Goal: Task Accomplishment & Management: Manage account settings

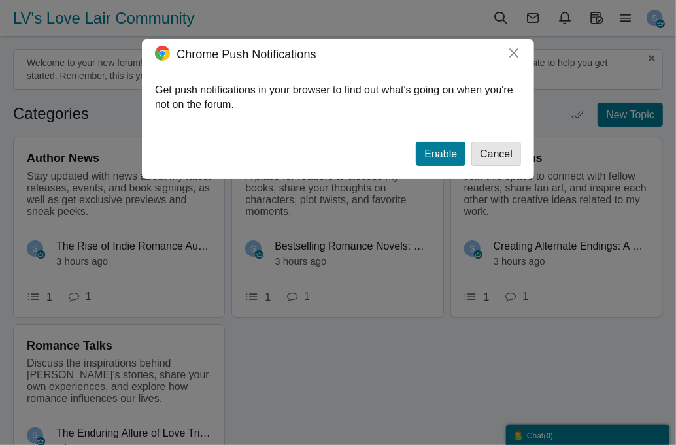
click at [496, 150] on button "Cancel" at bounding box center [496, 154] width 50 height 24
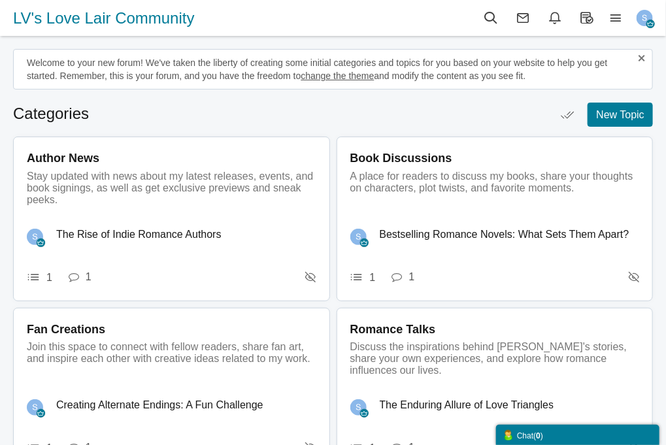
click at [643, 18] on img "button" at bounding box center [645, 18] width 16 height 16
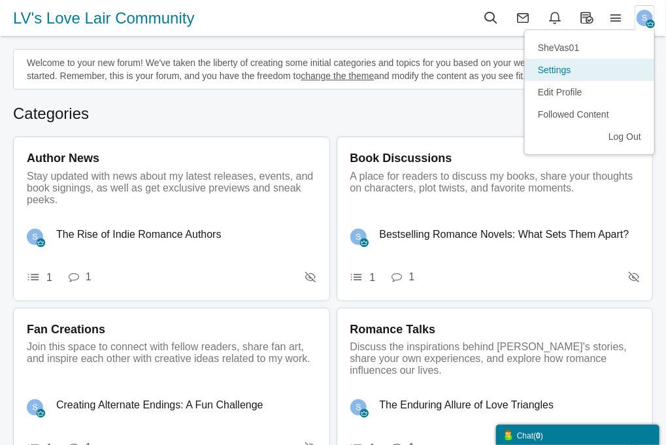
click at [556, 70] on link "Settings" at bounding box center [589, 70] width 129 height 22
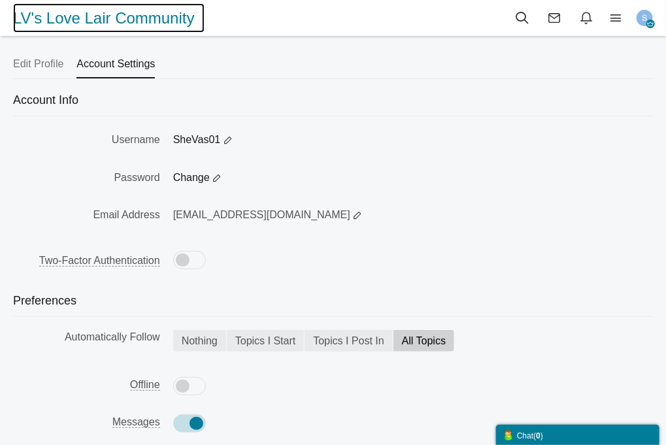
click at [137, 19] on span "LV's Love Lair Community" at bounding box center [109, 17] width 192 height 29
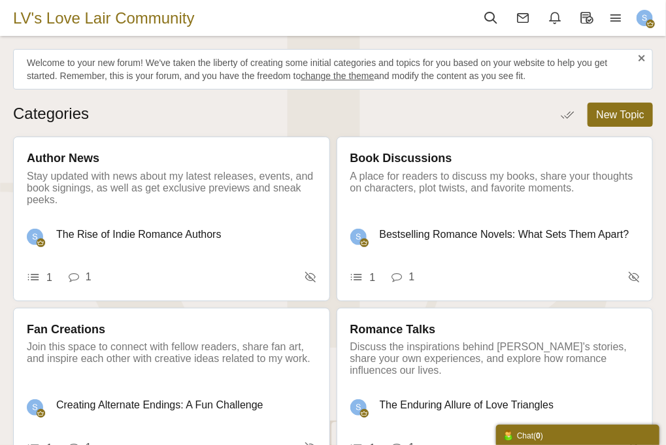
click at [414, 123] on ul "Topics Categories" at bounding box center [333, 114] width 640 height 22
click at [617, 18] on icon at bounding box center [615, 17] width 29 height 14
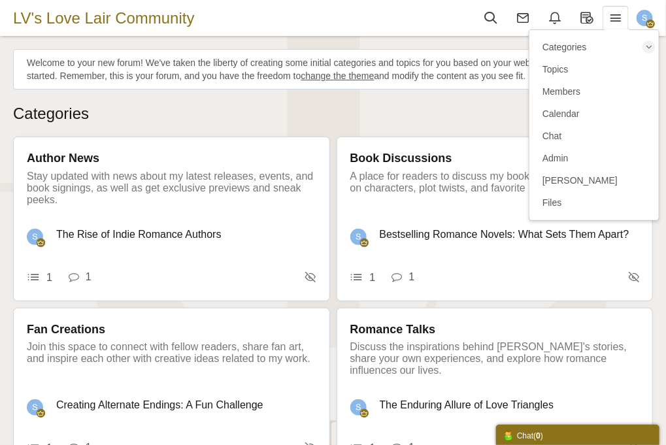
click at [256, 114] on ul "Topics Categories" at bounding box center [333, 114] width 640 height 22
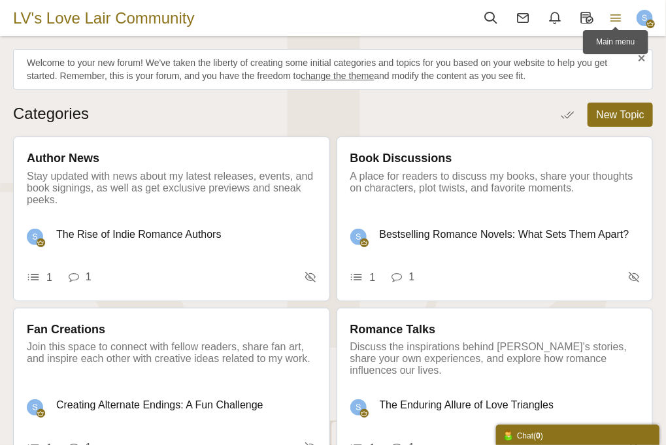
click at [620, 21] on icon at bounding box center [615, 17] width 29 height 14
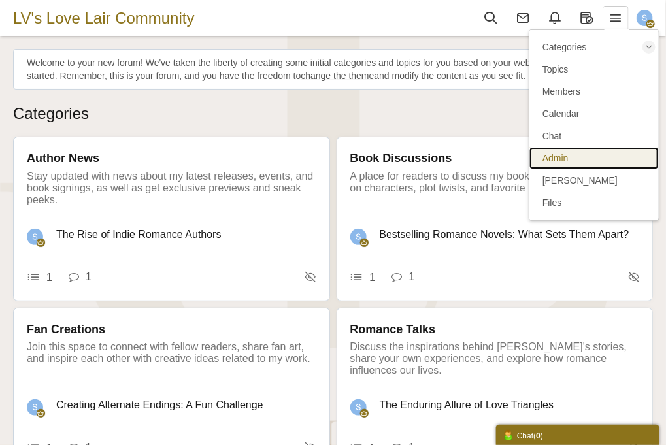
click at [554, 163] on span "Admin" at bounding box center [556, 158] width 26 height 10
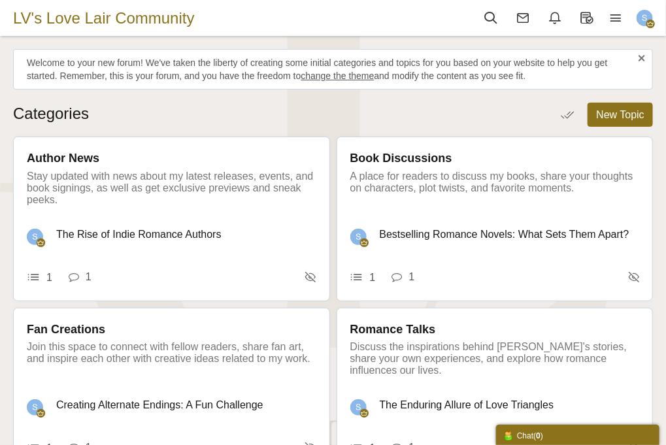
click at [139, 122] on ul "Topics Categories" at bounding box center [333, 114] width 640 height 22
click at [613, 20] on icon at bounding box center [615, 17] width 29 height 14
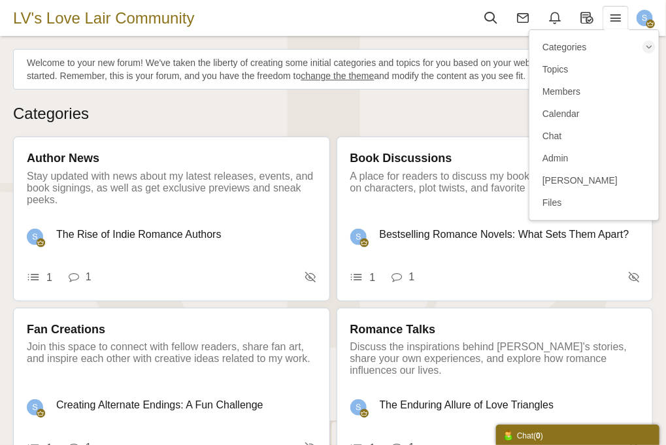
click at [640, 20] on img "button" at bounding box center [645, 18] width 16 height 16
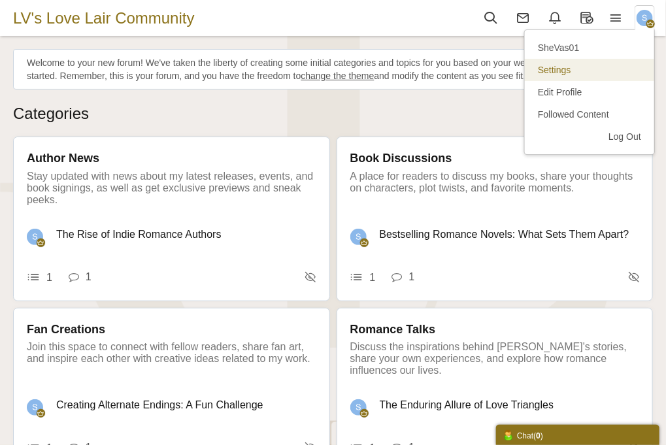
click at [562, 72] on link "Settings" at bounding box center [589, 70] width 129 height 22
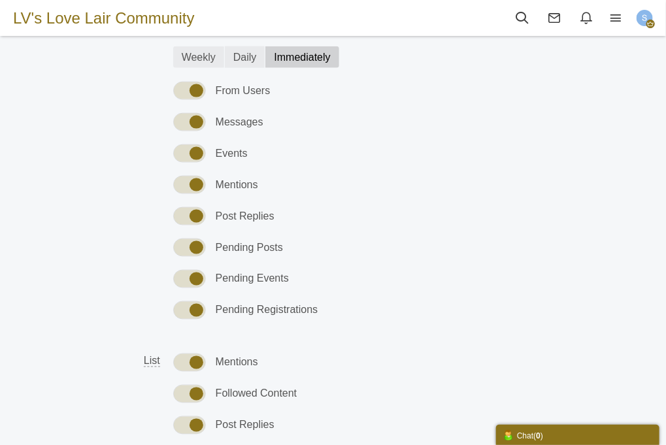
scroll to position [549, 0]
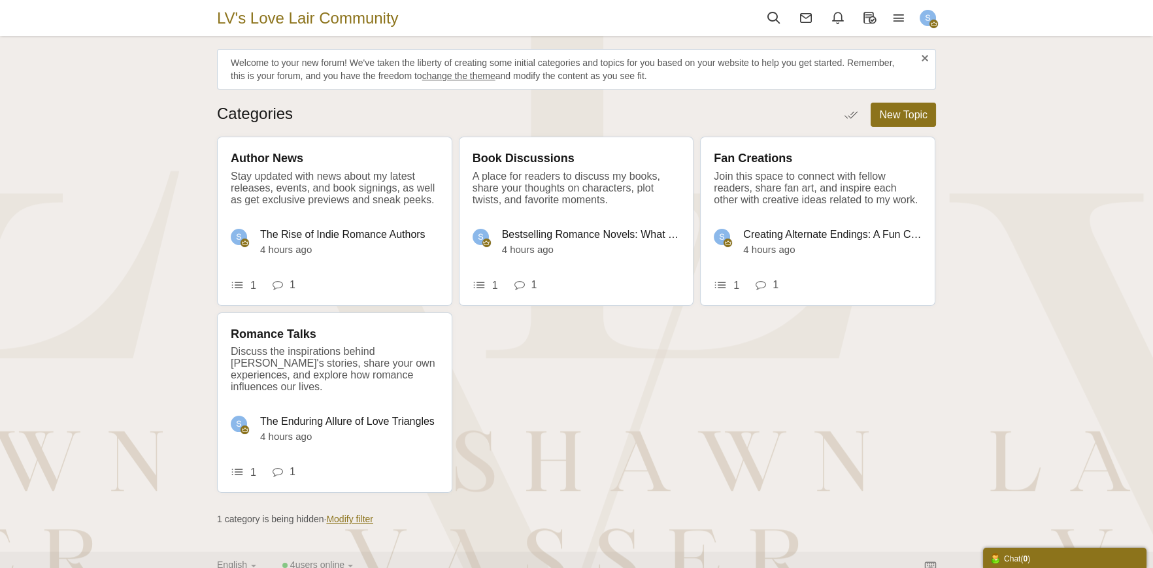
click at [666, 21] on img "button" at bounding box center [928, 18] width 16 height 16
click at [666, 45] on span "SheVas01" at bounding box center [842, 47] width 42 height 10
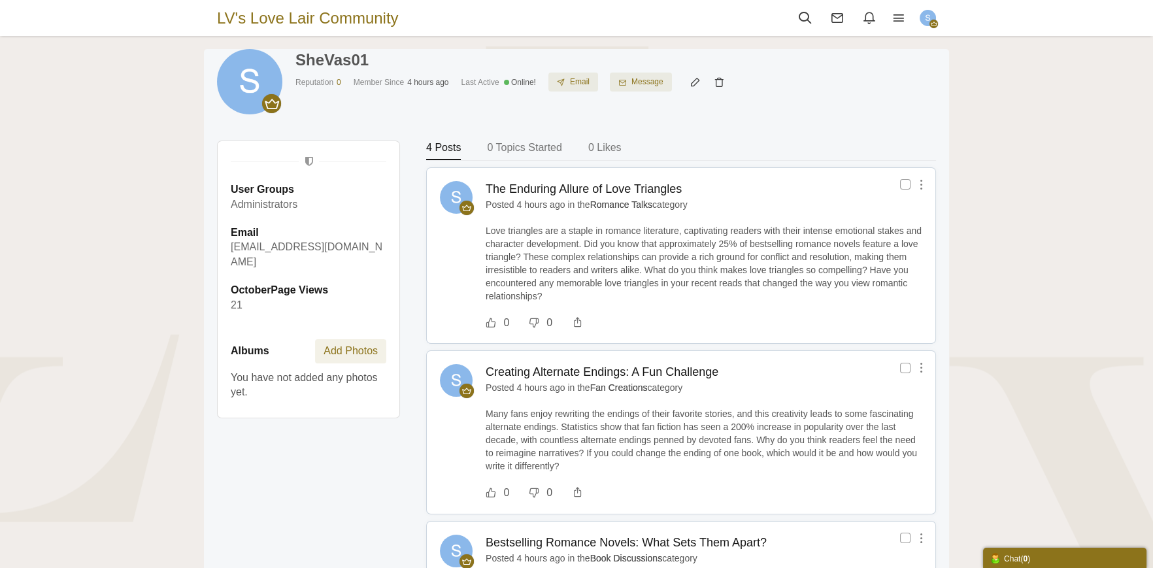
click at [751, 110] on div "Upload photo Remove photo SheVas01 Online! Email Message This user is banned fr…" at bounding box center [576, 457] width 745 height 817
click at [690, 80] on icon at bounding box center [696, 81] width 24 height 11
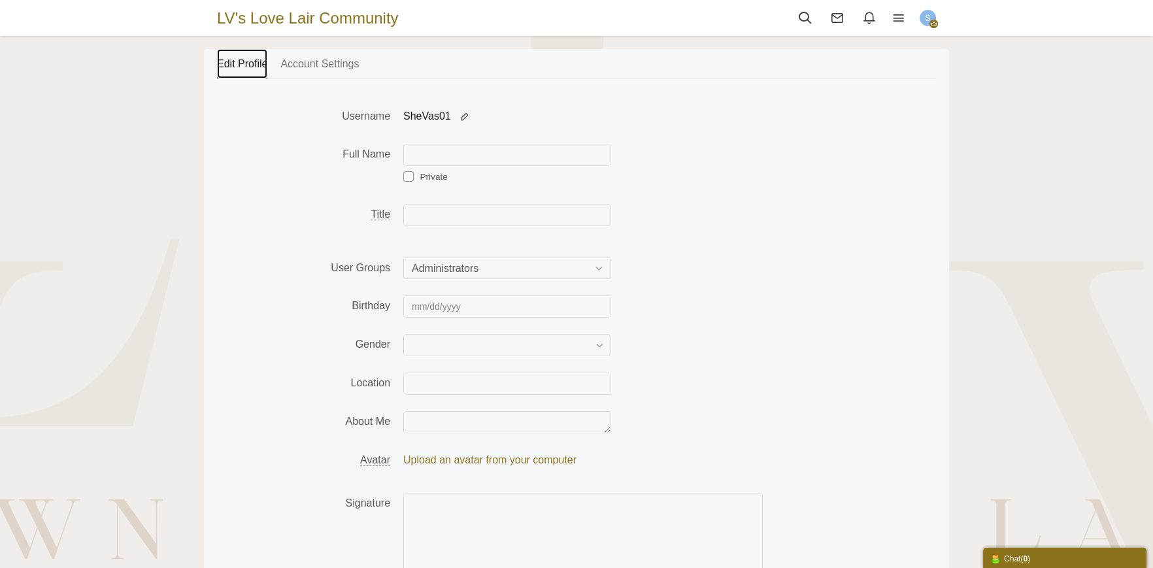
click at [237, 59] on link "Edit Profile" at bounding box center [242, 63] width 50 height 29
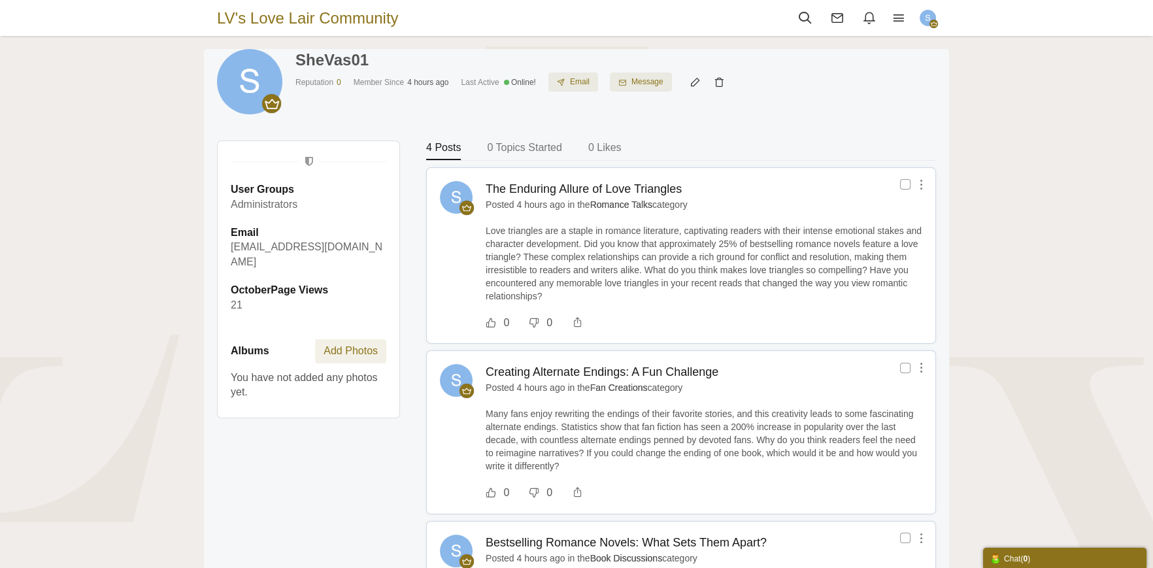
click at [991, 144] on div "Messages are turned off. Enable them to send or receive messages. Enable Messag…" at bounding box center [576, 457] width 1153 height 817
click at [926, 19] on img "button" at bounding box center [928, 18] width 16 height 16
click at [855, 49] on span "SheVas01" at bounding box center [842, 47] width 42 height 10
click at [933, 16] on img "button" at bounding box center [928, 18] width 16 height 16
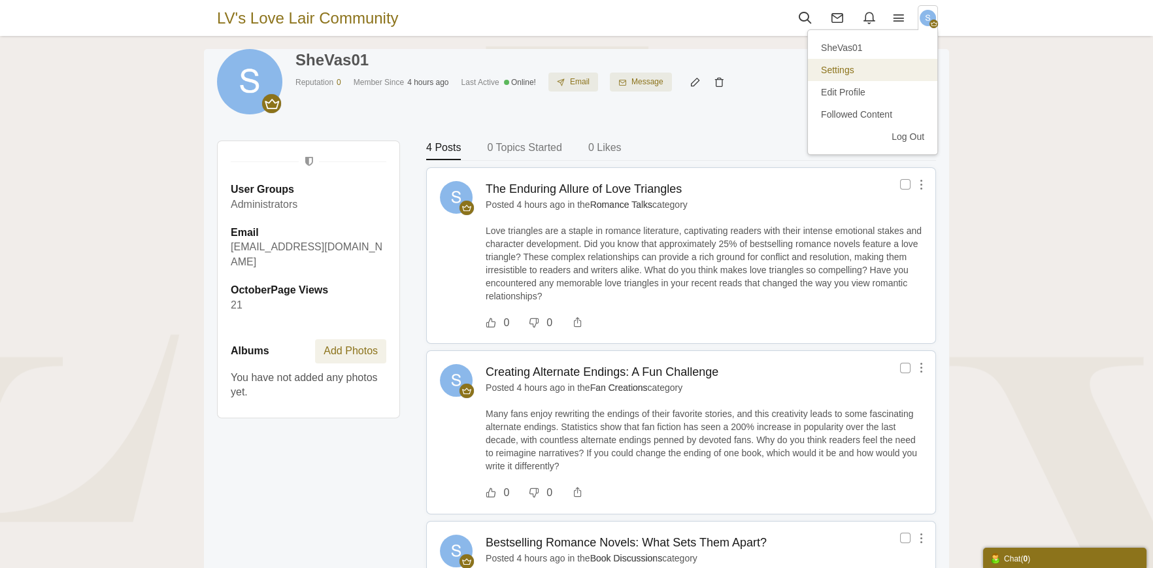
click at [845, 73] on link "Settings" at bounding box center [872, 70] width 129 height 22
